Goal: Information Seeking & Learning: Learn about a topic

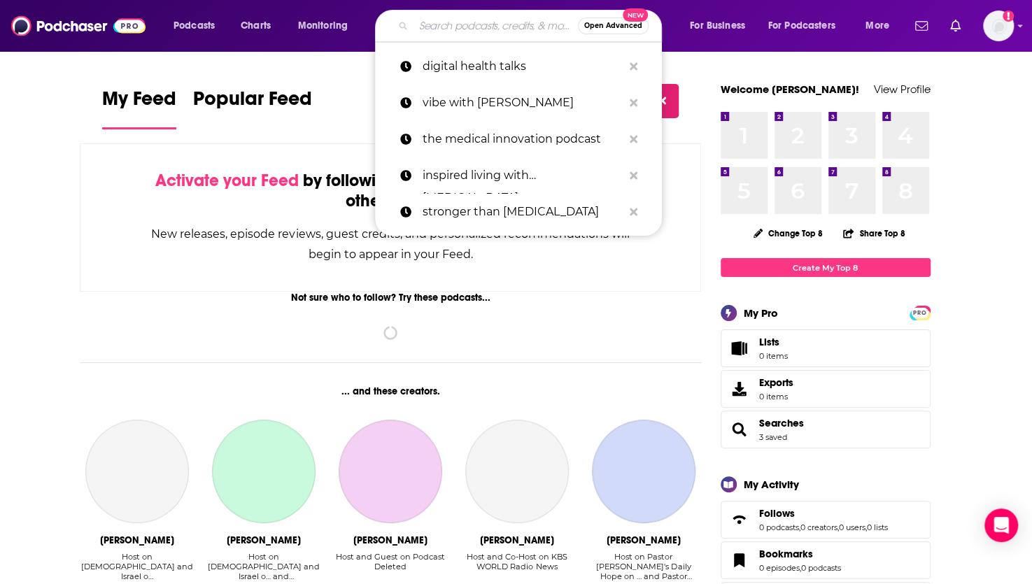
click at [496, 22] on input "Search podcasts, credits, & more..." at bounding box center [495, 26] width 164 height 22
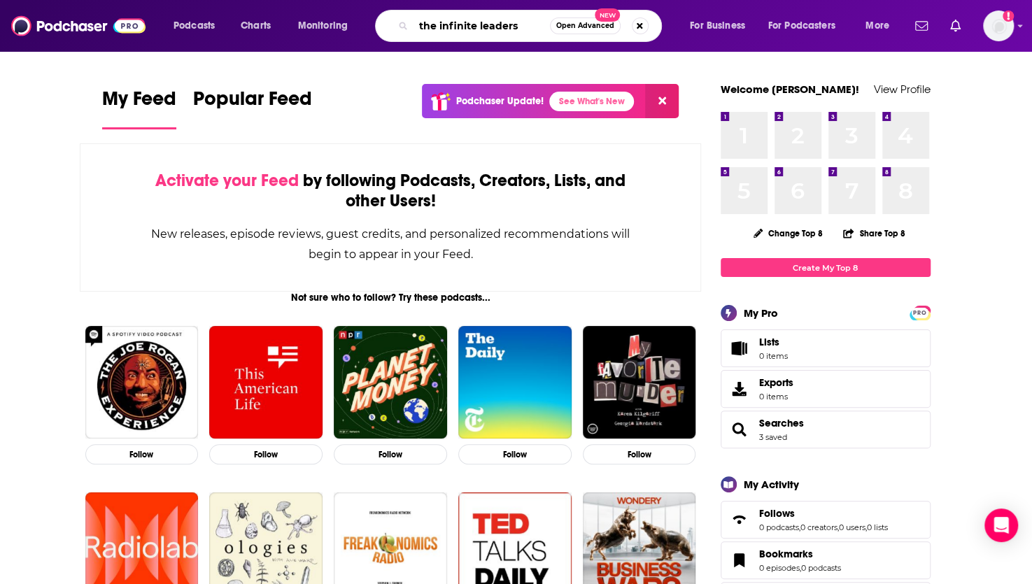
type input "the infinite leaders"
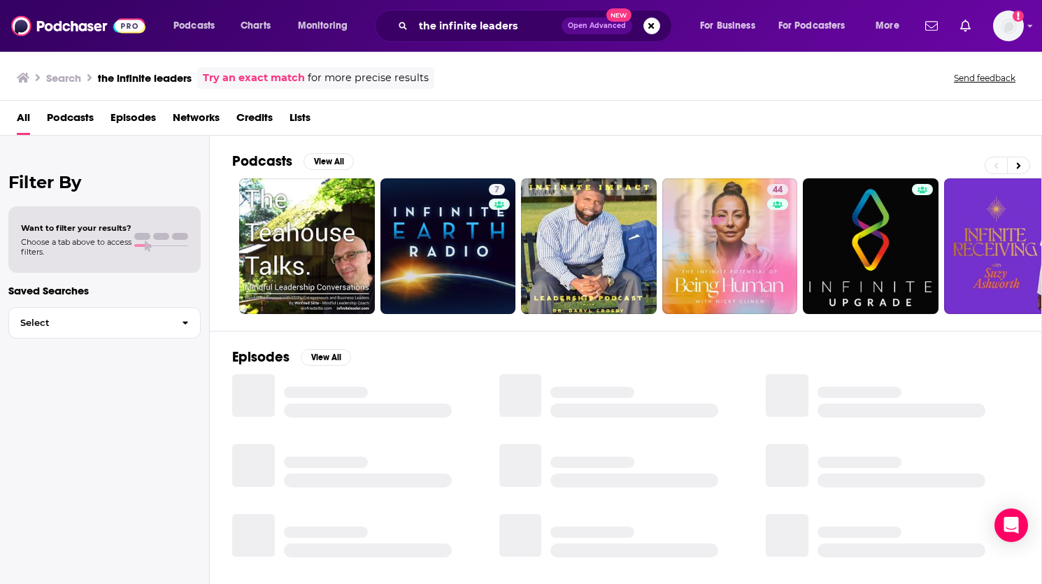
click at [69, 121] on span "Podcasts" at bounding box center [70, 120] width 47 height 29
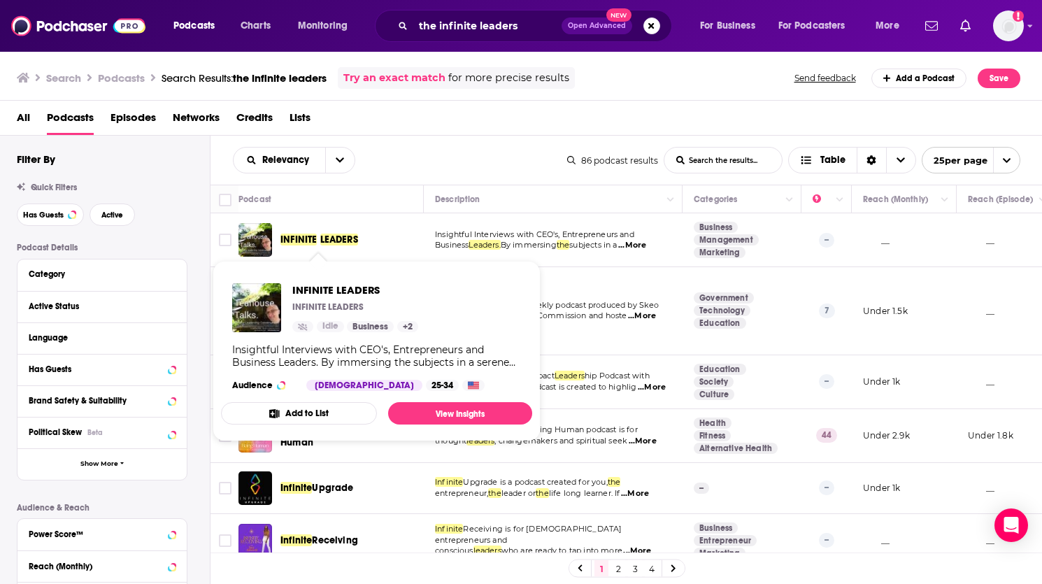
click at [316, 239] on span "INFINITE" at bounding box center [299, 240] width 36 height 12
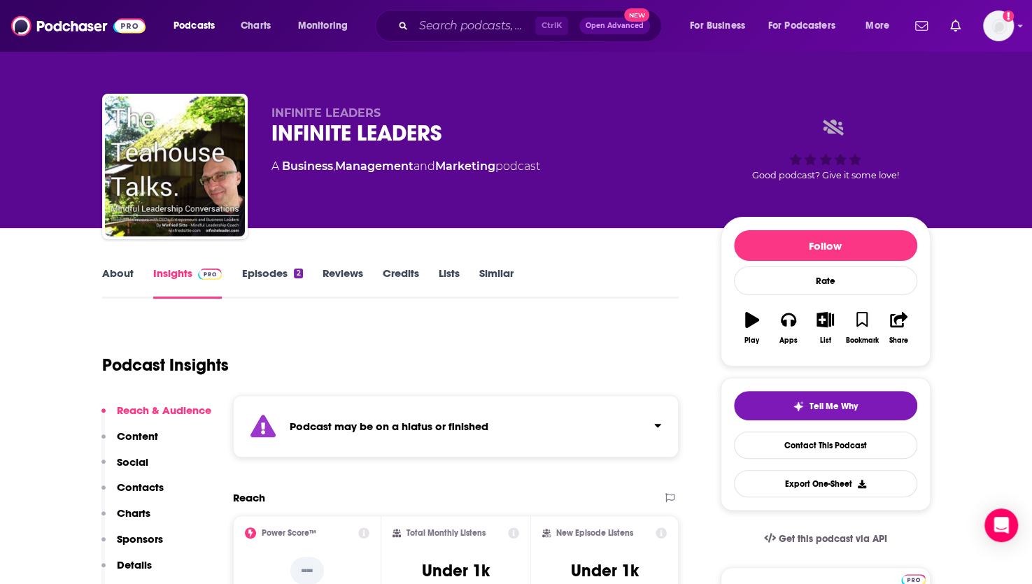
click at [119, 277] on link "About" at bounding box center [117, 283] width 31 height 32
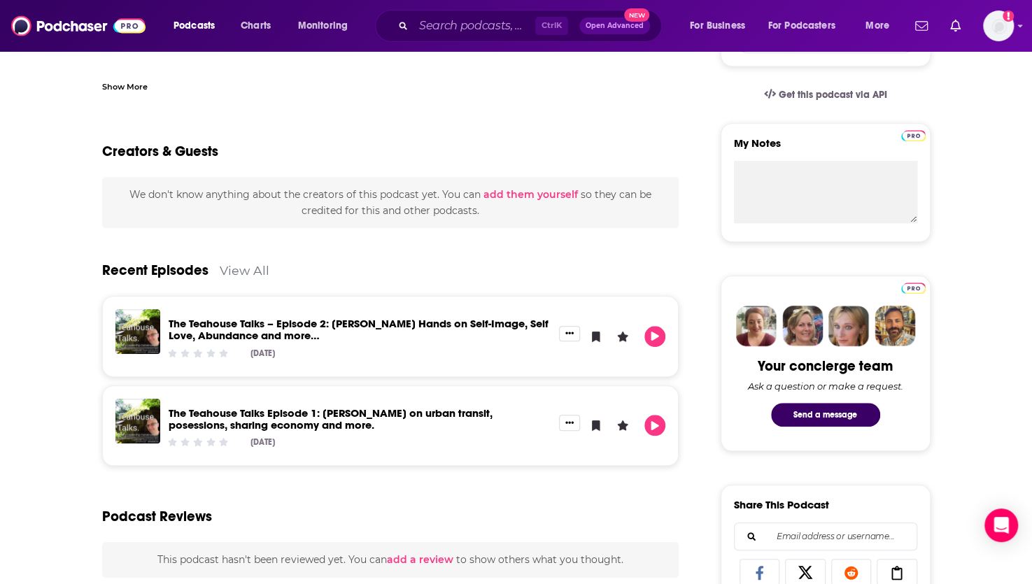
scroll to position [445, 0]
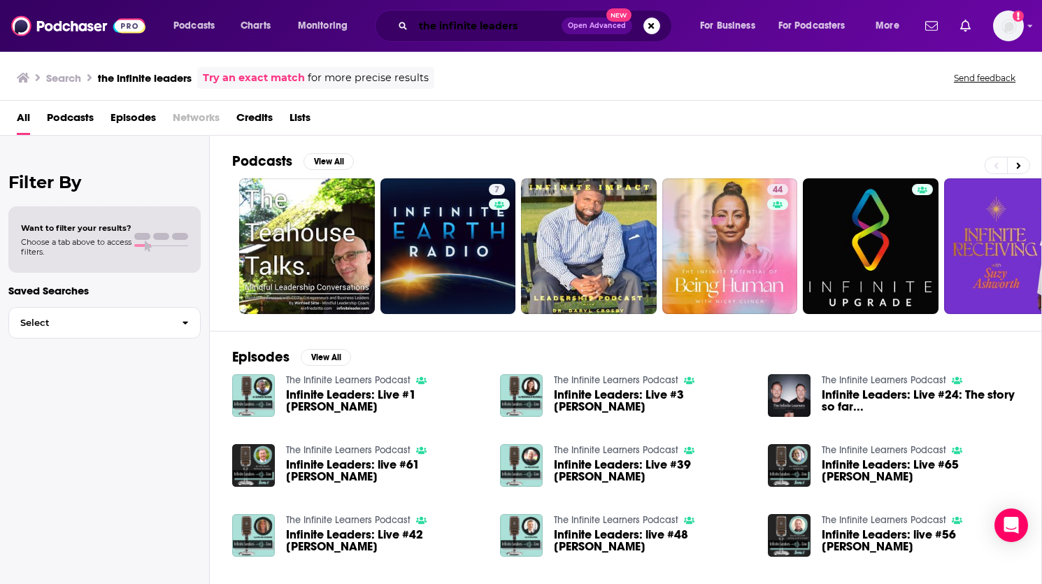
click at [538, 21] on input "the infinite leaders" at bounding box center [487, 26] width 148 height 22
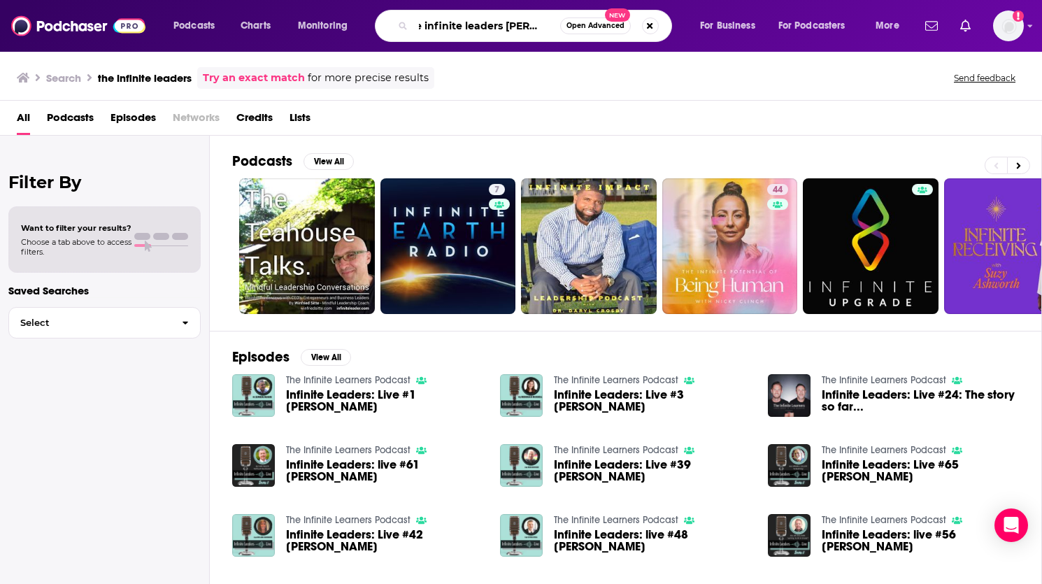
scroll to position [0, 21]
type input "the infinite leaders [PERSON_NAME]"
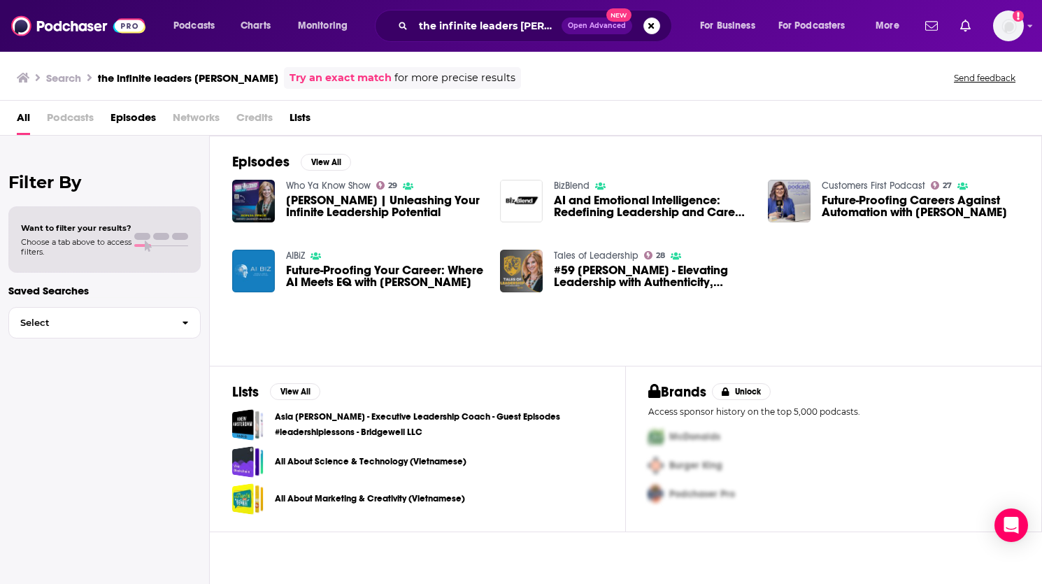
click at [577, 141] on div "Episodes View All Who Ya Know Show 29 [PERSON_NAME] | Unleashing Your Infinite …" at bounding box center [626, 250] width 832 height 229
